Goal: Communication & Community: Answer question/provide support

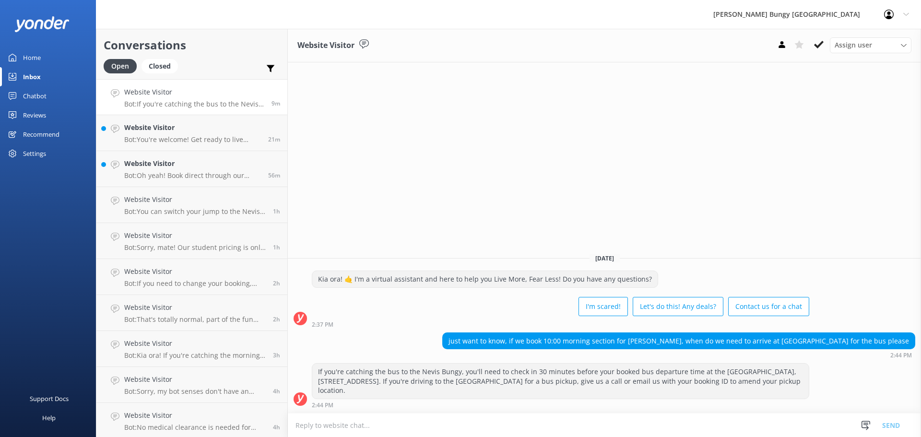
click at [247, 94] on h4 "Website Visitor" at bounding box center [194, 92] width 140 height 11
click at [261, 132] on div "21m" at bounding box center [270, 132] width 19 height 21
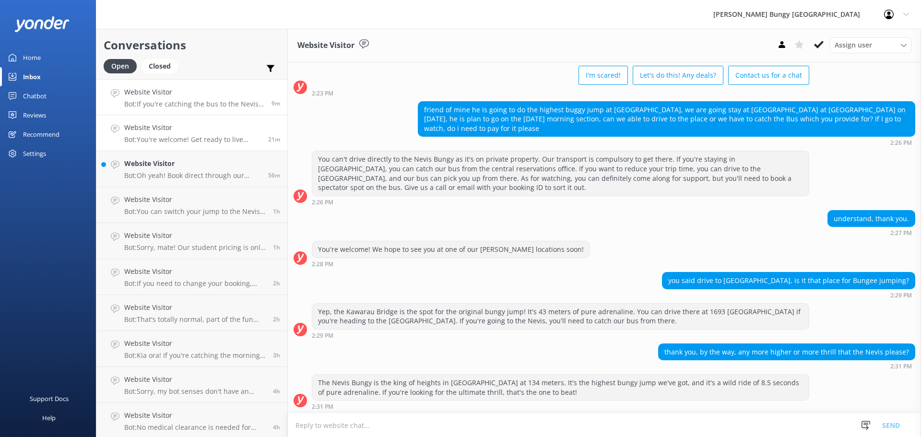
scroll to position [112, 0]
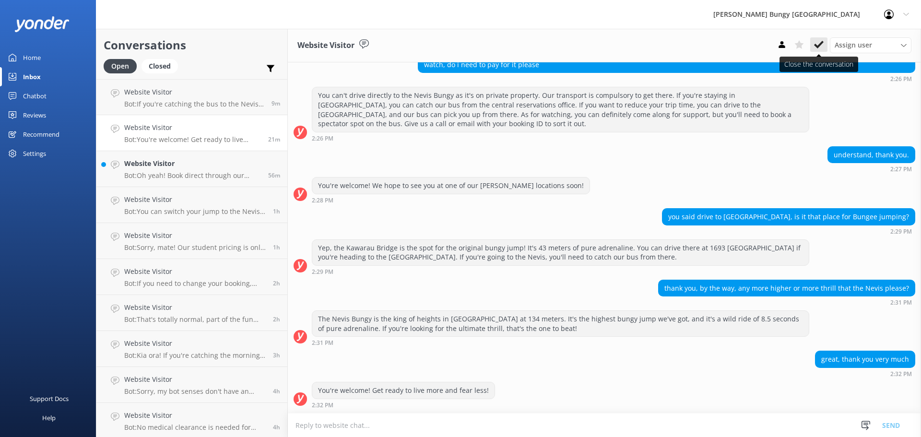
click at [817, 48] on use at bounding box center [819, 45] width 10 height 8
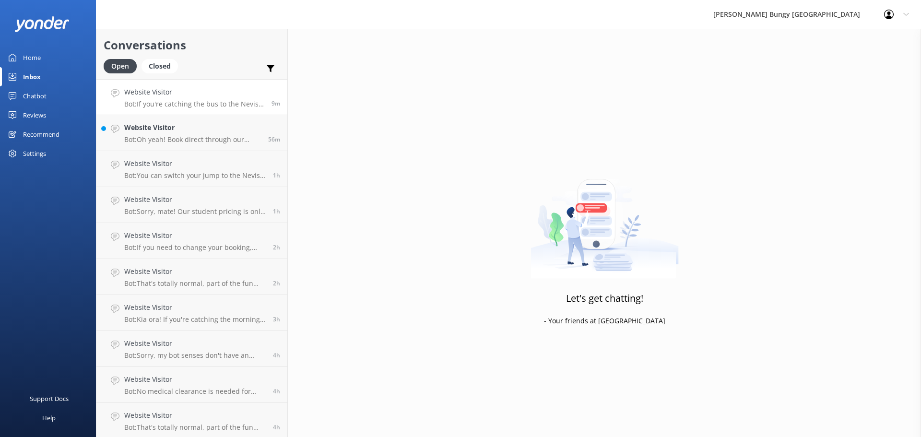
click at [207, 106] on p "Bot: If you're catching the bus to the Nevis Bungy, you'll need to check in 30 …" at bounding box center [194, 104] width 140 height 9
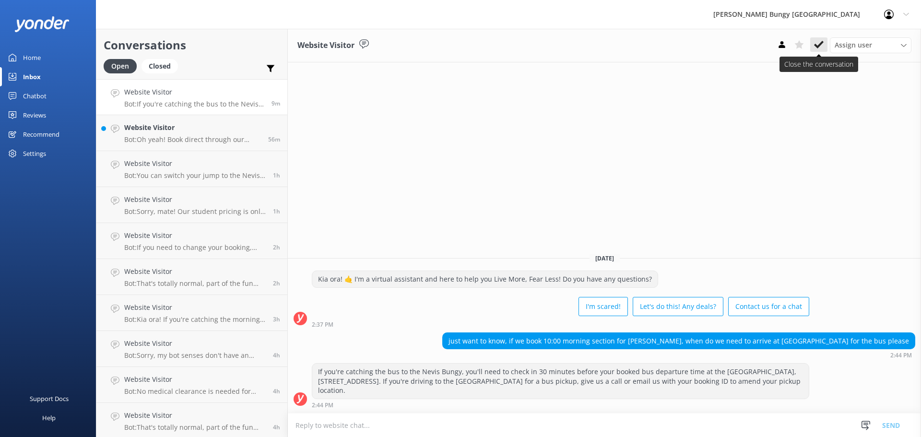
click at [817, 42] on icon at bounding box center [819, 45] width 10 height 10
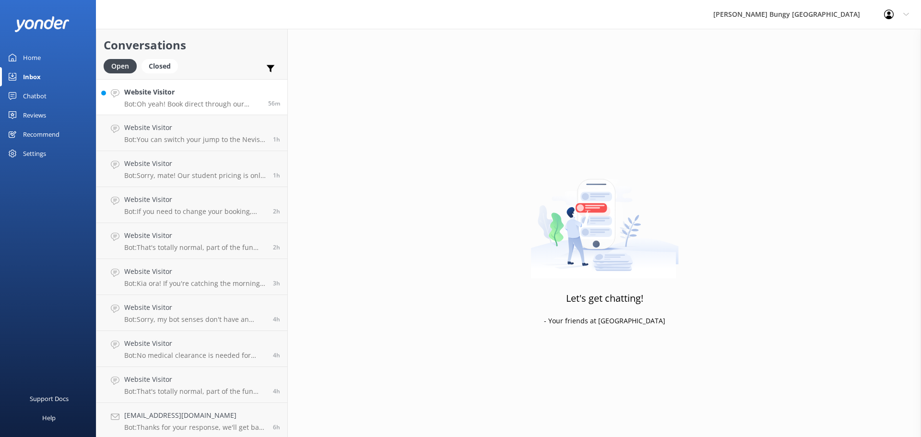
click at [221, 106] on p "Bot: Oh yeah! Book direct through our website for the best prices. Check out ou…" at bounding box center [192, 104] width 137 height 9
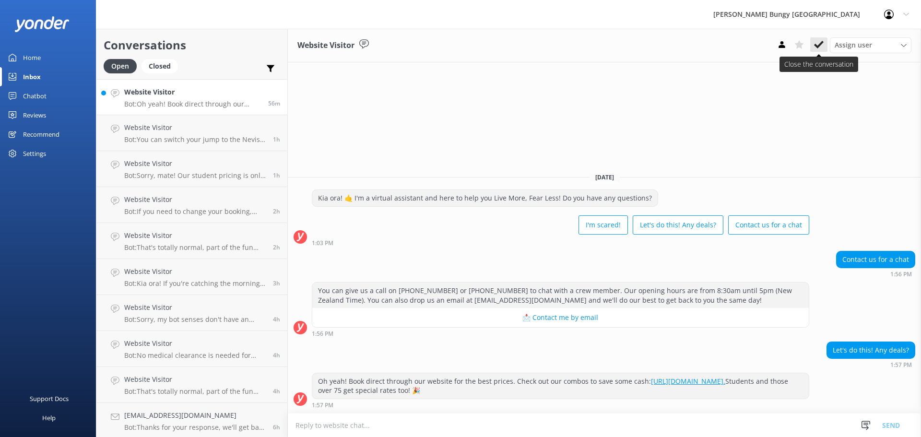
click at [816, 44] on icon at bounding box center [819, 45] width 10 height 10
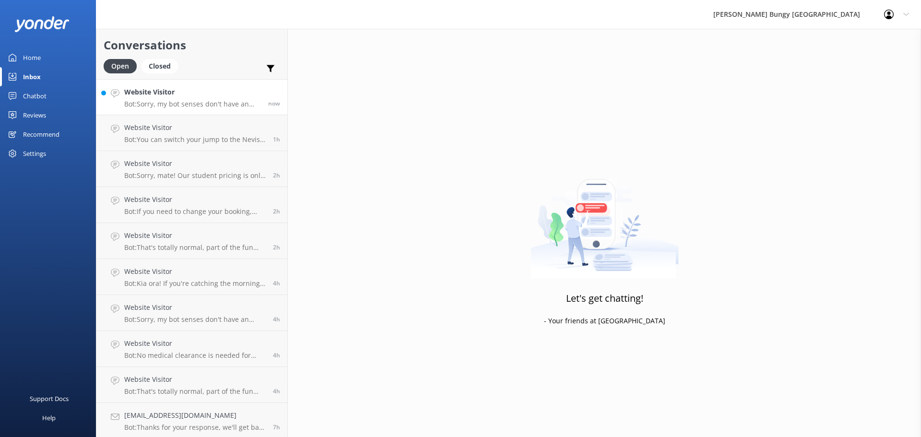
click at [237, 94] on h4 "Website Visitor" at bounding box center [192, 92] width 137 height 11
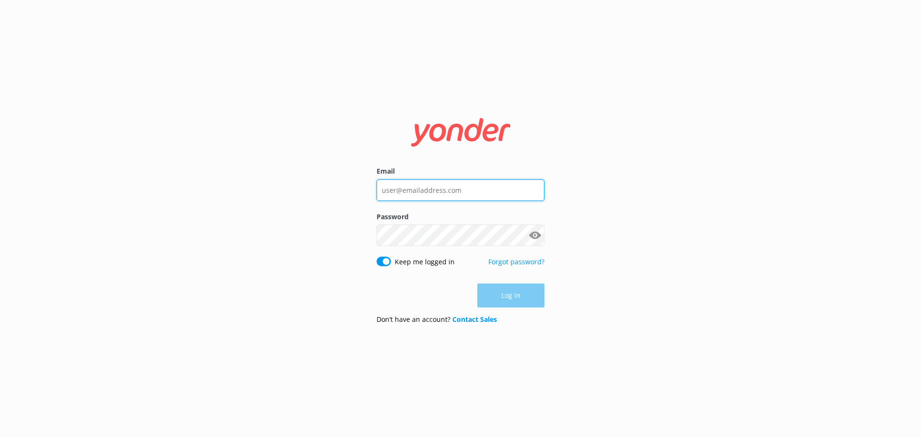
type input "[EMAIL_ADDRESS][DOMAIN_NAME]"
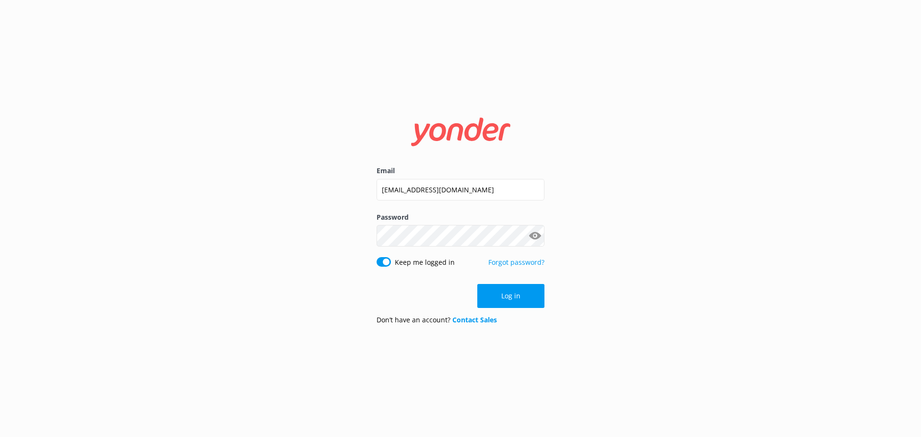
click at [516, 301] on button "Log in" at bounding box center [510, 296] width 67 height 24
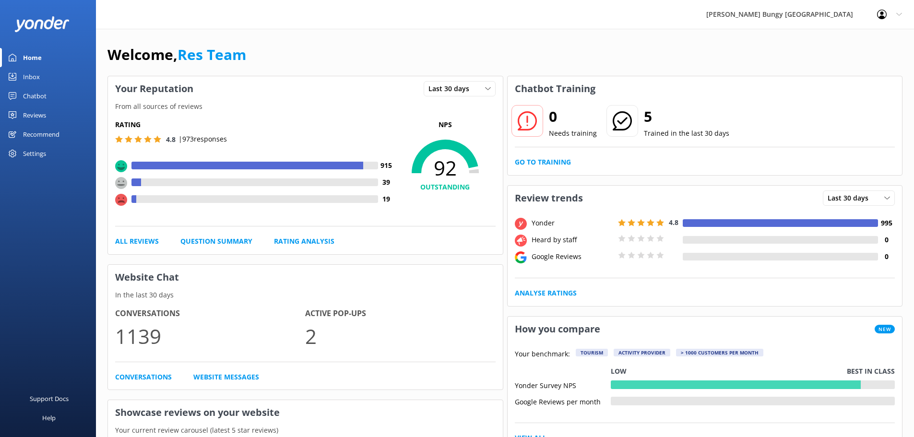
click at [71, 100] on link "Chatbot" at bounding box center [48, 95] width 96 height 19
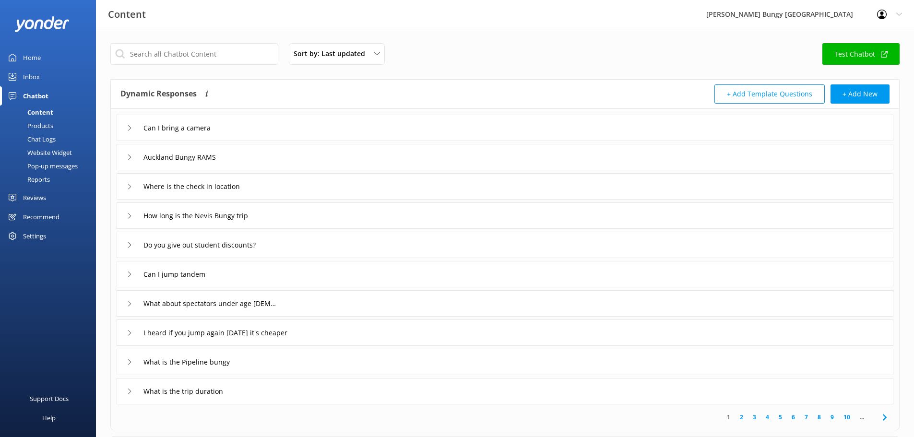
click at [34, 84] on div "Inbox" at bounding box center [31, 76] width 17 height 19
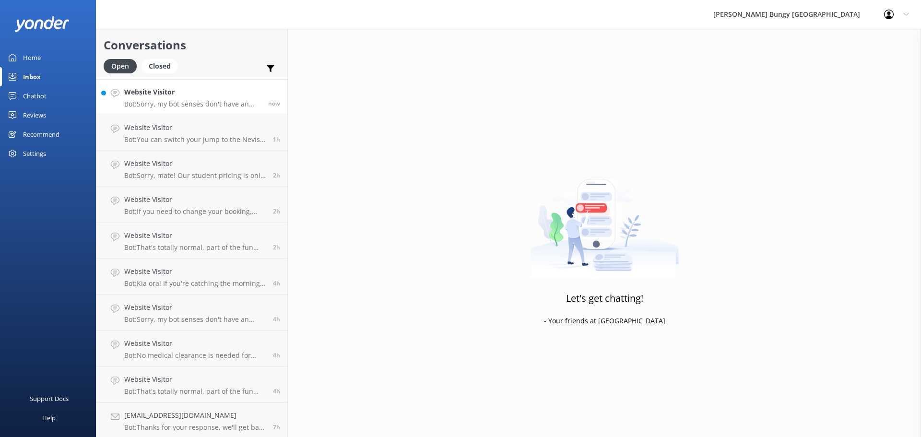
click at [154, 103] on p "Bot: Sorry, my bot senses don't have an answer for that, please try and rephras…" at bounding box center [192, 104] width 137 height 9
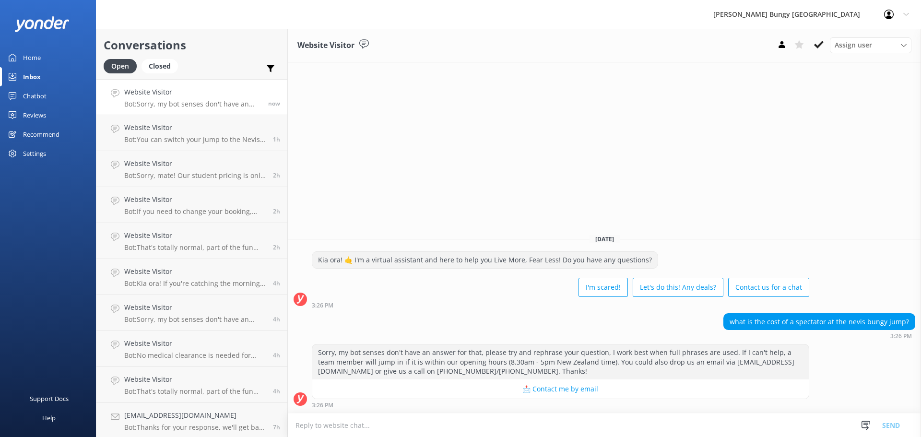
click at [779, 414] on textarea at bounding box center [604, 425] width 633 height 24
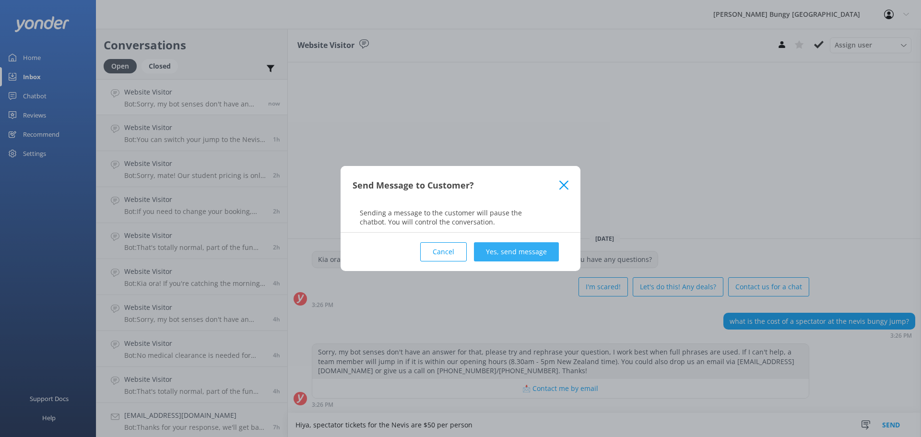
type textarea "Hiya, spectator tickets for the Nevis are $50 per person"
click at [534, 248] on button "Yes, send message" at bounding box center [516, 251] width 85 height 19
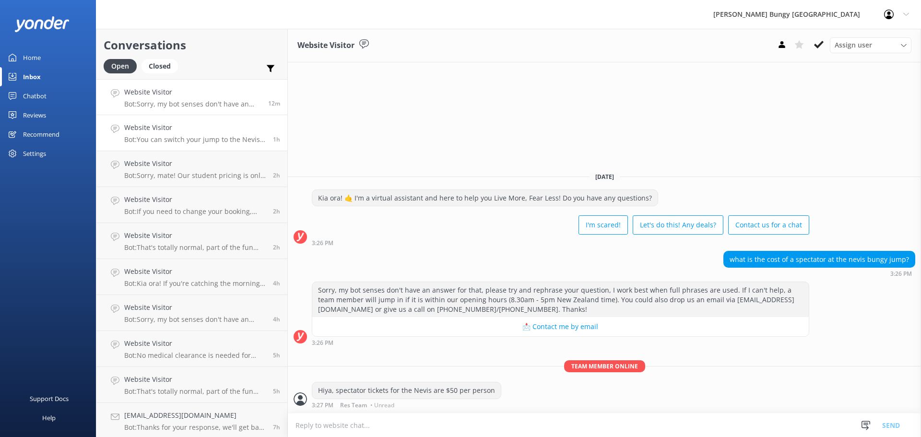
click at [224, 130] on h4 "Website Visitor" at bounding box center [194, 127] width 141 height 11
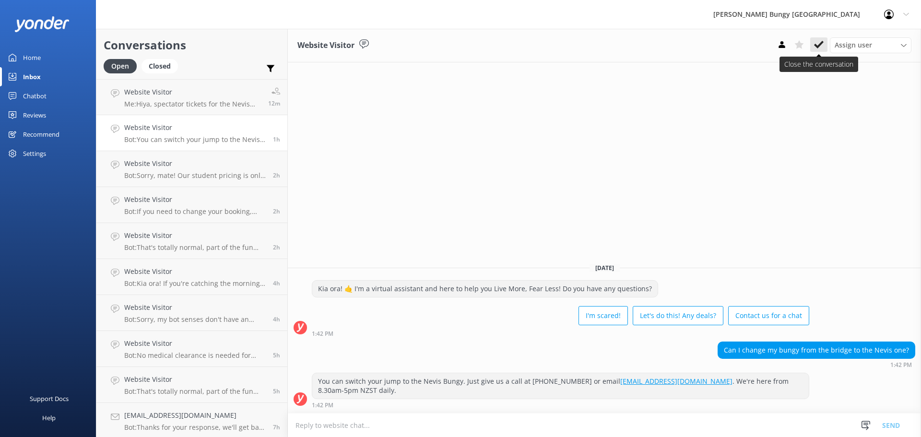
click at [820, 40] on icon at bounding box center [819, 45] width 10 height 10
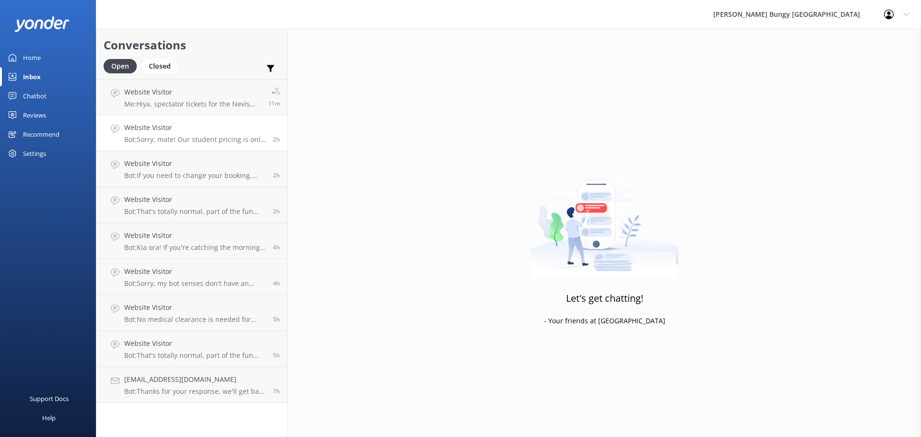
click at [214, 131] on h4 "Website Visitor" at bounding box center [194, 127] width 141 height 11
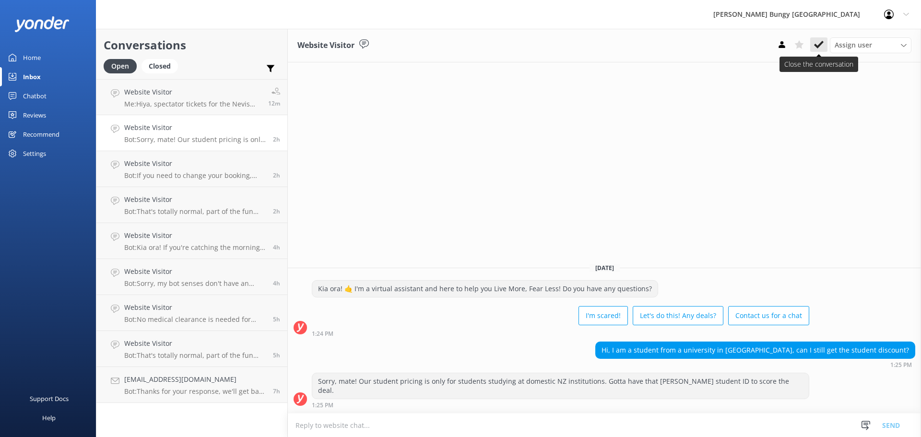
click at [815, 51] on button at bounding box center [818, 44] width 17 height 14
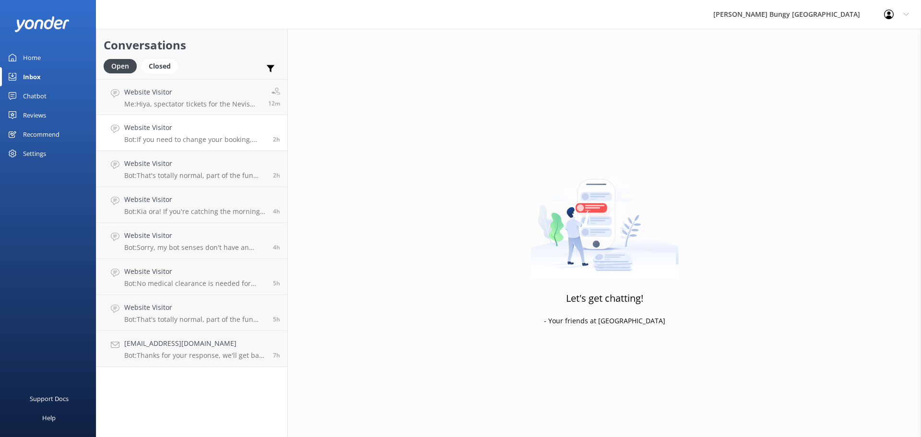
click at [267, 133] on div "2h" at bounding box center [273, 132] width 14 height 21
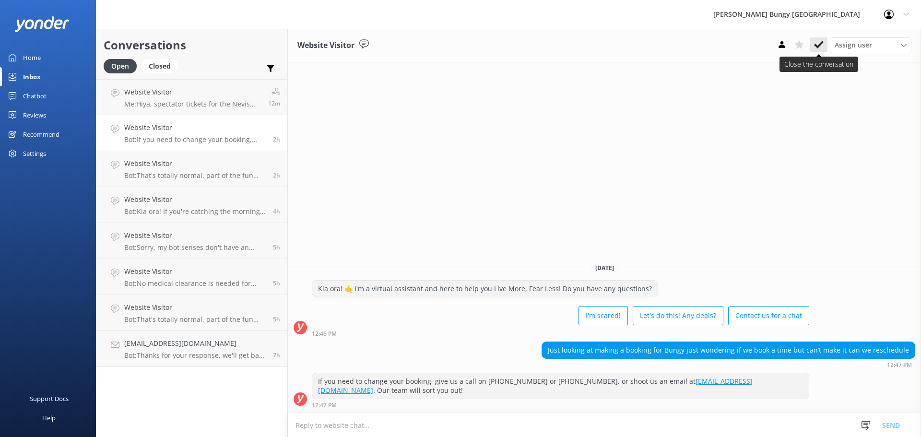
click at [821, 47] on icon at bounding box center [819, 45] width 10 height 10
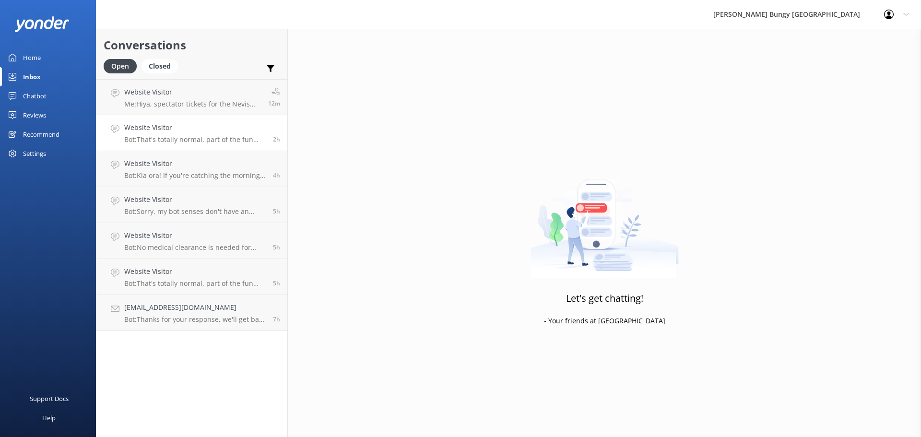
click at [208, 143] on p "Bot: That's totally normal, part of the fun and what leads to feeling accomplis…" at bounding box center [194, 139] width 141 height 9
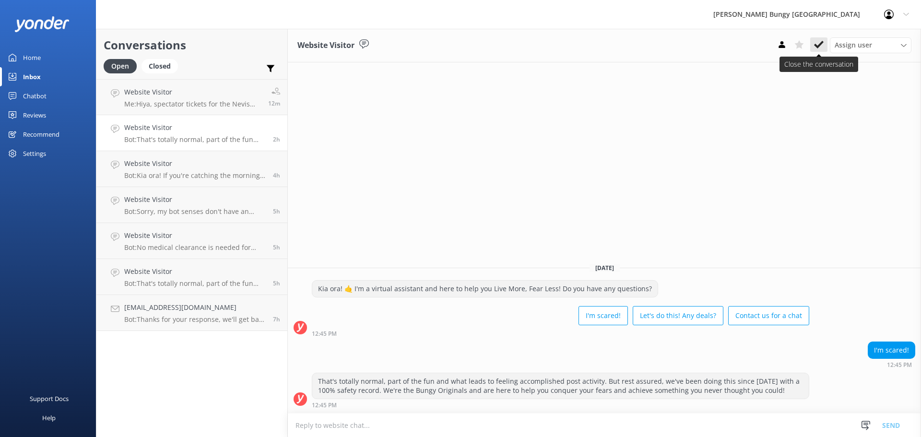
click at [818, 46] on use at bounding box center [819, 45] width 10 height 8
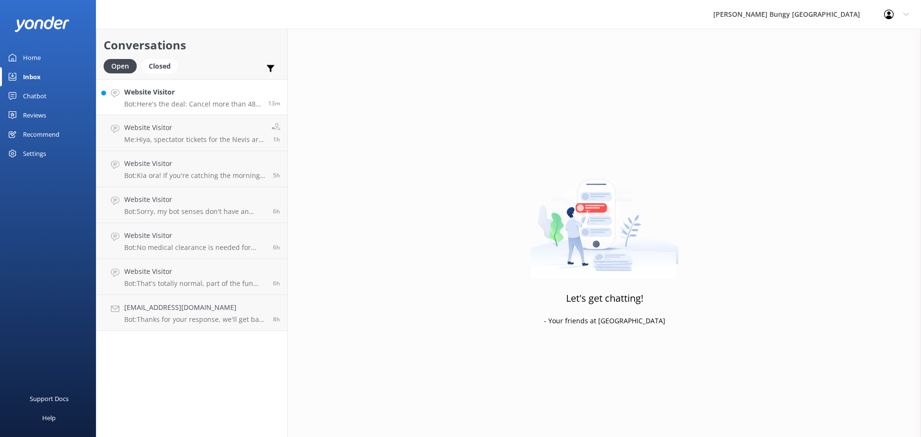
click at [236, 96] on h4 "Website Visitor" at bounding box center [192, 92] width 137 height 11
